Goal: Task Accomplishment & Management: Complete application form

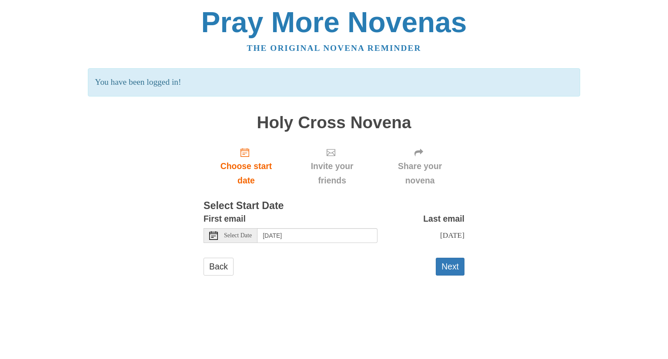
click at [216, 238] on icon at bounding box center [213, 235] width 9 height 9
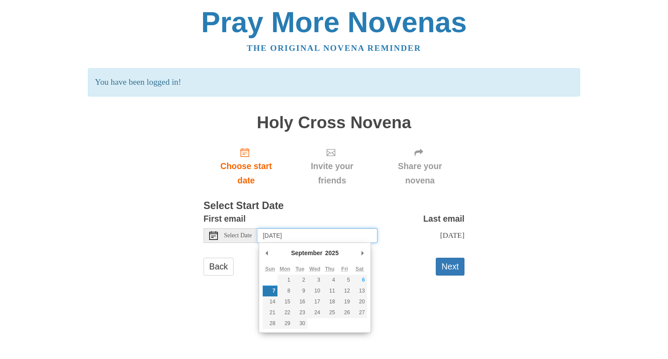
type input "[DATE]"
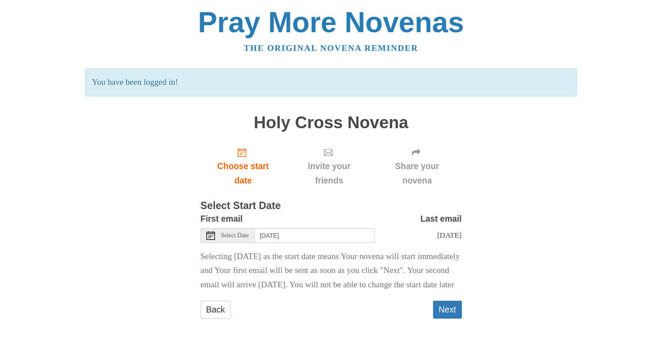
click at [447, 319] on button "Next" at bounding box center [447, 310] width 29 height 18
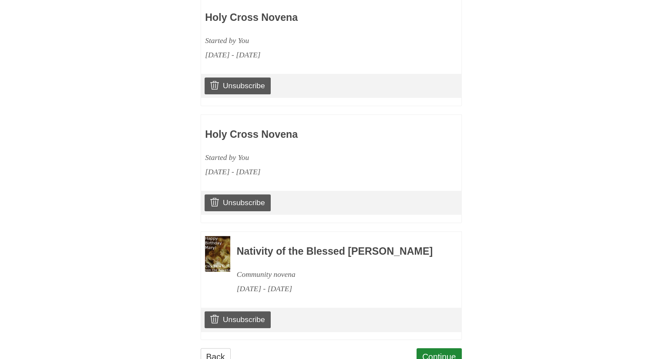
scroll to position [474, 0]
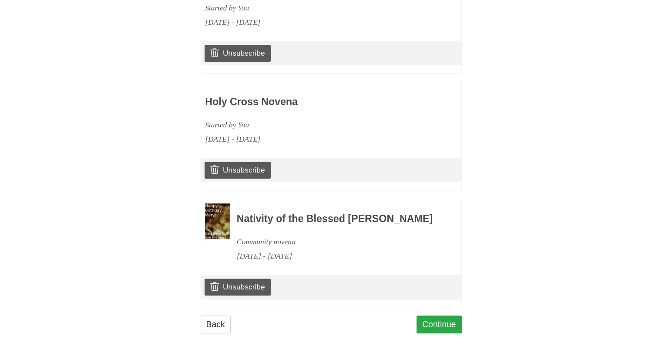
click at [440, 328] on link "Continue" at bounding box center [438, 325] width 45 height 18
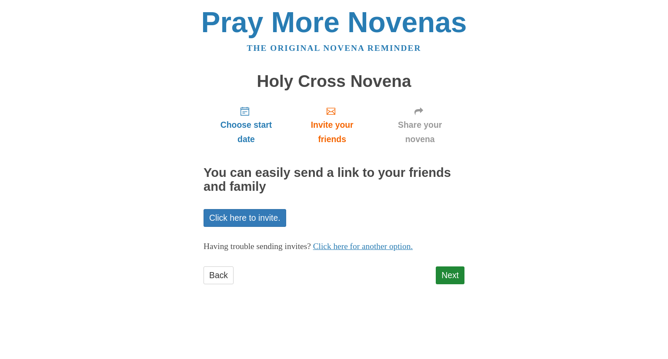
click at [451, 279] on link "Next" at bounding box center [450, 276] width 29 height 18
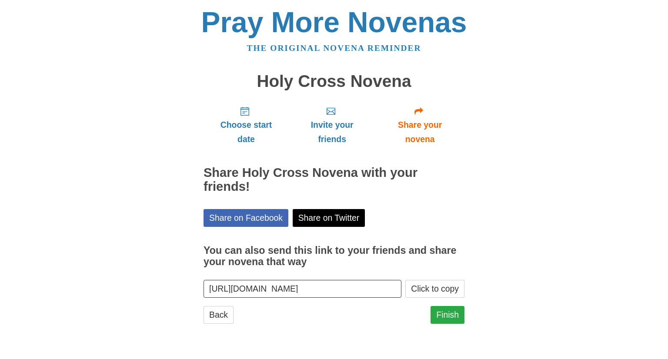
click at [449, 317] on link "Finish" at bounding box center [448, 315] width 34 height 18
